Goal: Task Accomplishment & Management: Complete application form

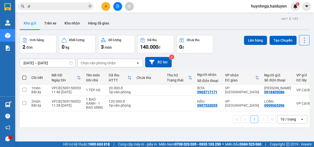
type input "d"
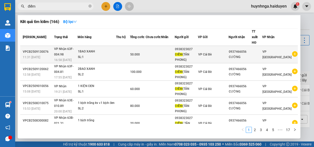
type input "điểm"
click at [175, 48] on td at bounding box center [168, 54] width 14 height 17
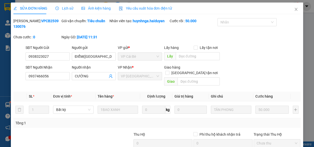
type input "0938323027"
type input "ĐIỂM([GEOGRAPHIC_DATA])"
type input "0937466056"
type input "CƯỜNG"
type input "50.000"
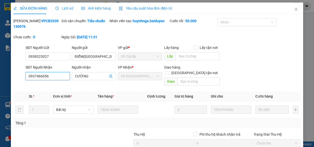
drag, startPoint x: 61, startPoint y: 76, endPoint x: 2, endPoint y: 74, distance: 59.2
click at [2, 74] on div "SỬA ĐƠN HÀNG Lịch sử Ảnh kiện hàng Yêu cầu xuất hóa đơn điện tử Total Paid Fee …" at bounding box center [157, 73] width 314 height 147
click at [294, 9] on icon "close" at bounding box center [296, 9] width 4 height 4
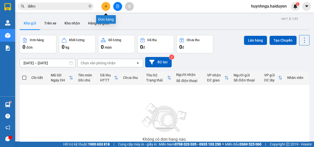
click at [110, 5] on button at bounding box center [105, 6] width 9 height 9
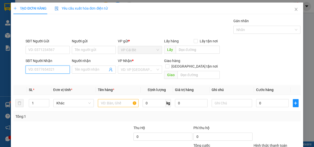
click at [49, 71] on input "SĐT Người Nhận" at bounding box center [48, 70] width 44 height 8
paste input "0937466056"
type input "0937466056"
drag, startPoint x: 57, startPoint y: 78, endPoint x: 59, endPoint y: 75, distance: 4.2
click at [57, 78] on div "0937466056 - CƯỜNG" at bounding box center [47, 80] width 38 height 6
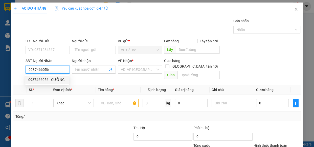
type input "CƯỜNG"
type input "70.000"
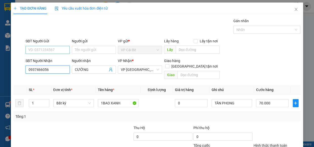
type input "0937466056"
click at [62, 50] on input "SĐT Người Gửi" at bounding box center [48, 50] width 44 height 8
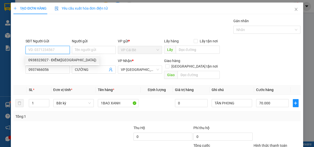
click at [64, 61] on div "0938323027 - ĐIỂM([GEOGRAPHIC_DATA])" at bounding box center [62, 60] width 68 height 6
type input "0938323027"
type input "ĐIỂM([GEOGRAPHIC_DATA])"
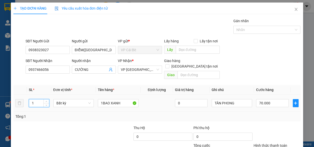
click at [37, 100] on input "1" at bounding box center [39, 104] width 20 height 8
type input "2"
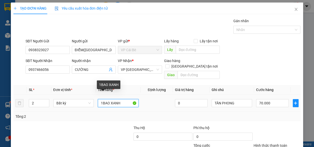
click at [102, 99] on input "1BAO XANH" at bounding box center [118, 103] width 41 height 8
type input "0"
type input "2 BAO XANH"
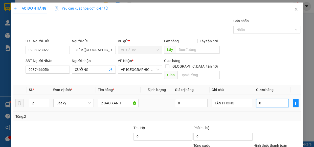
click at [260, 99] on input "0" at bounding box center [272, 103] width 33 height 8
click at [273, 101] on input "0" at bounding box center [272, 103] width 33 height 8
type input "0"
type input "1"
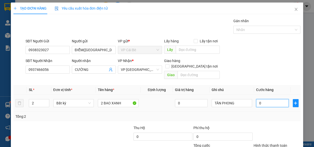
type input "01"
type input "13"
type input "013"
type input "130"
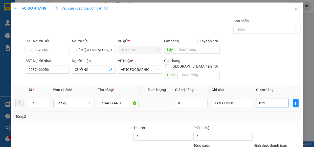
type input "130"
type input "0.130"
type input "13"
type input "013"
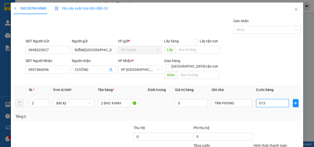
type input "1"
type input "01"
type input "12"
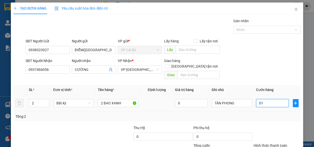
type input "012"
type input "120"
type input "0.120"
type input "120.000"
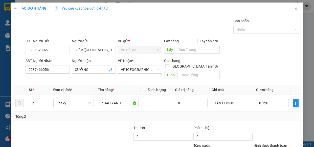
type input "120.000"
click at [275, 115] on div "Tổng: 2" at bounding box center [156, 117] width 287 height 10
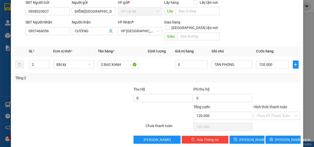
scroll to position [39, 0]
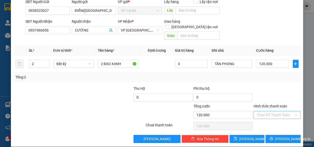
click at [277, 111] on input "Hình thức thanh toán" at bounding box center [275, 115] width 37 height 8
click at [280, 119] on div "Tại văn phòng" at bounding box center [274, 120] width 40 height 6
type input "0"
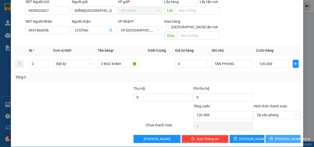
click at [281, 137] on span "[PERSON_NAME] và In" at bounding box center [292, 140] width 35 height 6
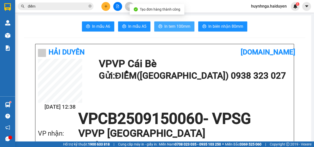
click at [173, 26] on span "In tem 100mm" at bounding box center [177, 26] width 26 height 6
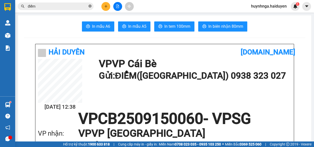
click at [91, 6] on icon "close-circle" at bounding box center [89, 6] width 3 height 3
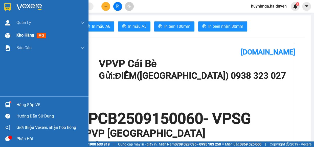
click at [25, 36] on span "Kho hàng" at bounding box center [25, 35] width 18 height 5
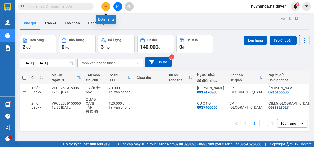
click at [106, 8] on icon "plus" at bounding box center [106, 7] width 4 height 4
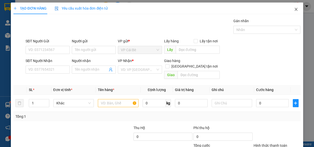
click at [294, 10] on icon "close" at bounding box center [296, 9] width 4 height 4
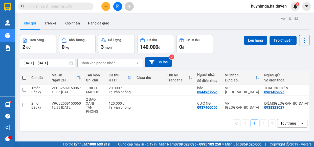
click at [72, 7] on input "text" at bounding box center [58, 7] width 60 height 6
click at [78, 6] on input "text" at bounding box center [58, 7] width 60 height 6
click at [85, 6] on input "text" at bounding box center [58, 7] width 60 height 6
click at [107, 5] on icon "plus" at bounding box center [106, 7] width 4 height 4
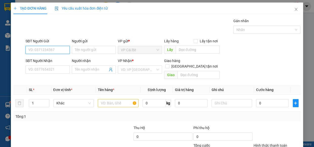
click at [59, 47] on input "SĐT Người Gửi" at bounding box center [48, 50] width 44 height 8
click at [56, 59] on div "0394747369 - HIẾU" at bounding box center [47, 60] width 38 height 6
type input "0394747369"
type input "HIẾU"
type input "0332860620"
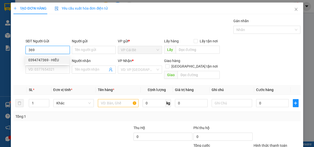
type input "NHI"
type input "40.000"
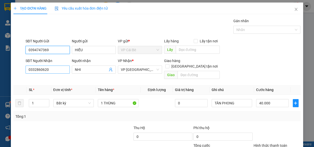
type input "0394747369"
click at [60, 71] on input "0332860620" at bounding box center [48, 70] width 44 height 8
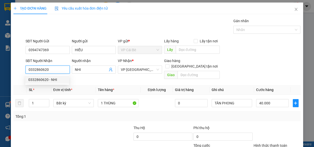
click at [59, 71] on input "0332860620" at bounding box center [48, 70] width 44 height 8
click at [58, 69] on input "SĐT Người Nhận" at bounding box center [48, 70] width 44 height 8
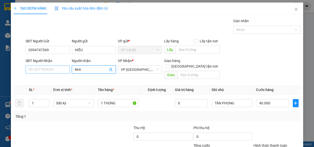
drag, startPoint x: 105, startPoint y: 71, endPoint x: 61, endPoint y: 71, distance: 43.5
click at [61, 71] on div "SĐT Người Nhận VD: 0377654321 Người nhận NHI NHI VP Nhận * VP [GEOGRAPHIC_DATA]…" at bounding box center [163, 69] width 277 height 23
click at [58, 70] on input "SĐT Người Nhận" at bounding box center [48, 70] width 44 height 8
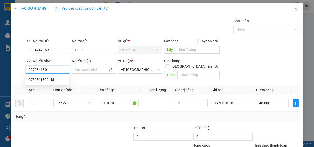
type input "0972341300"
click at [59, 78] on div "0972341300 - bi" at bounding box center [47, 80] width 38 height 6
type input "bi"
type input "20.000"
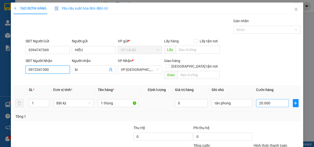
type input "0972341300"
click at [270, 99] on input "20.000" at bounding box center [272, 103] width 33 height 8
type input "0"
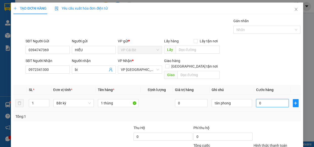
type input "2"
type input "02"
type input "20"
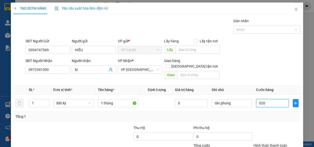
type input "020"
type input "20.000"
click at [275, 114] on div "Tổng: 1" at bounding box center [156, 117] width 283 height 6
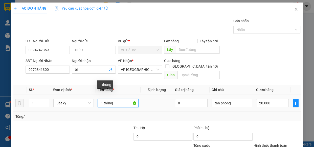
click at [123, 99] on input "1 thùng" at bounding box center [118, 103] width 41 height 8
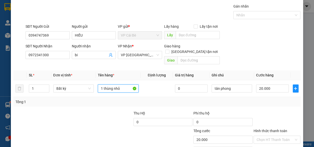
scroll to position [23, 0]
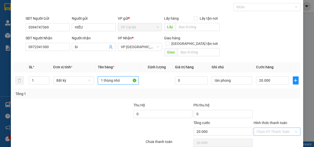
type input "1 thùng nhỏ"
click at [269, 128] on input "Hình thức thanh toán" at bounding box center [275, 132] width 37 height 8
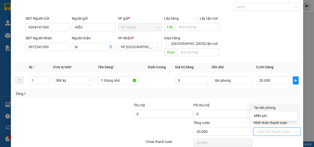
click at [273, 106] on div "Tại văn phòng" at bounding box center [274, 108] width 40 height 6
type input "0"
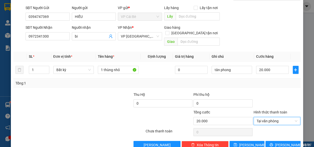
scroll to position [39, 0]
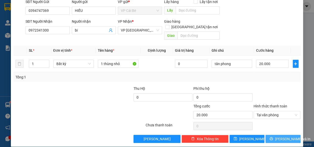
click at [277, 137] on span "[PERSON_NAME] và In" at bounding box center [292, 140] width 35 height 6
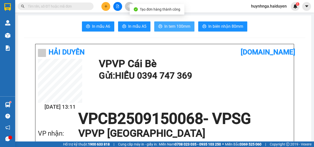
click at [191, 25] on button "In tem 100mm" at bounding box center [174, 26] width 40 height 10
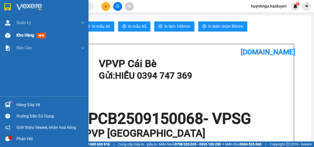
click at [21, 36] on span "Kho hàng" at bounding box center [25, 35] width 18 height 5
